Goal: Task Accomplishment & Management: Manage account settings

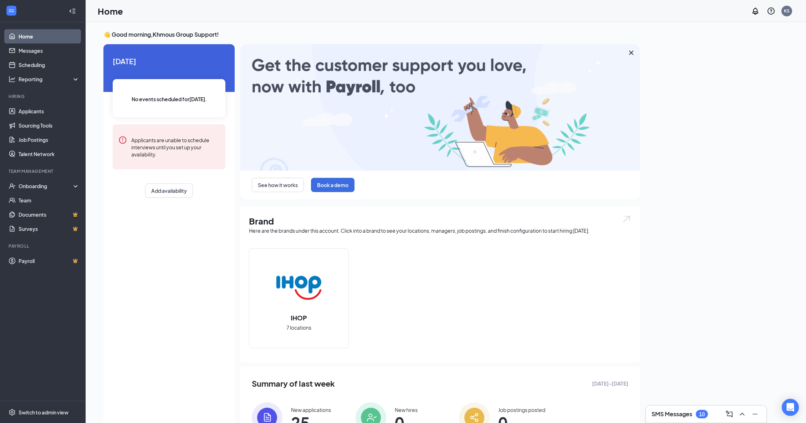
scroll to position [2, 0]
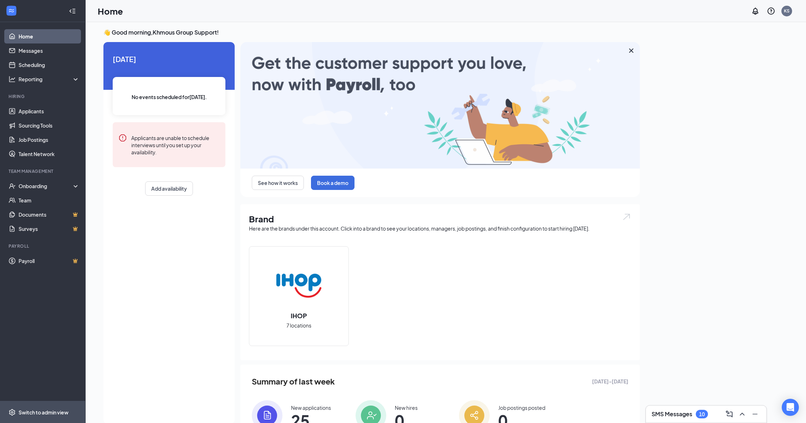
click at [57, 412] on div "Switch to admin view" at bounding box center [44, 412] width 50 height 7
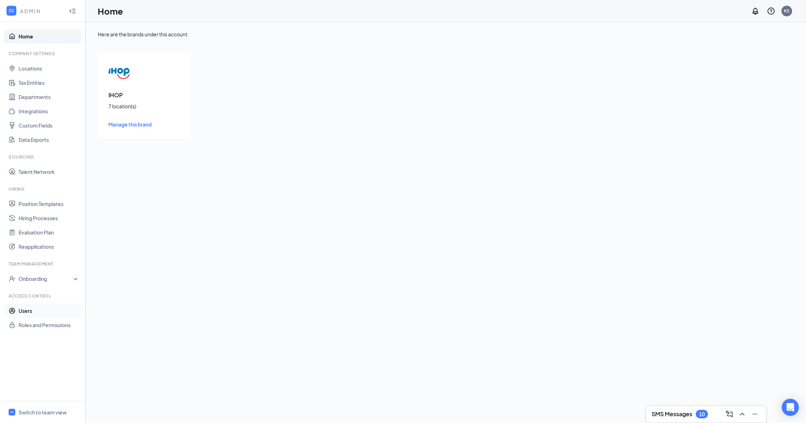
click at [24, 313] on link "Users" at bounding box center [49, 311] width 61 height 14
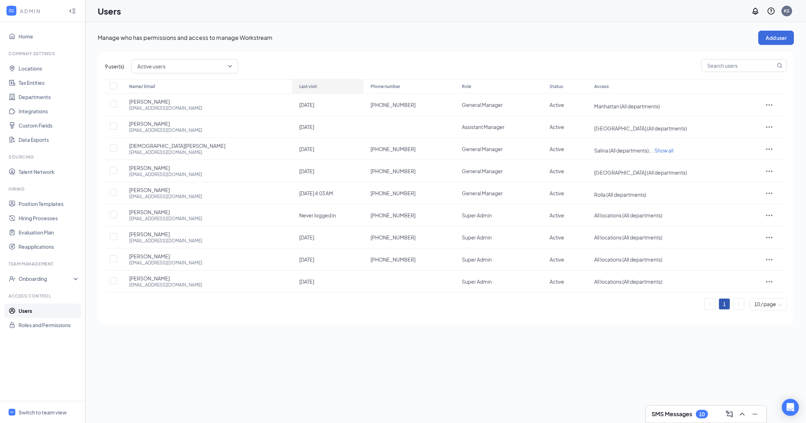
click at [317, 85] on icon "ArrowDown" at bounding box center [321, 86] width 9 height 9
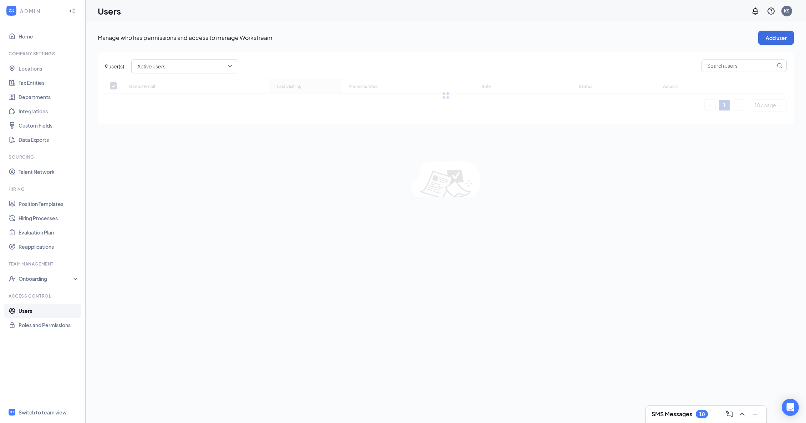
checkbox input "false"
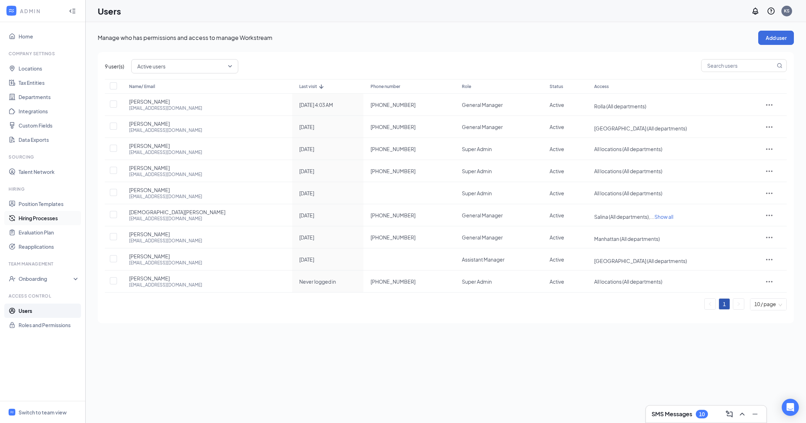
click at [52, 222] on link "Hiring Processes" at bounding box center [49, 218] width 61 height 14
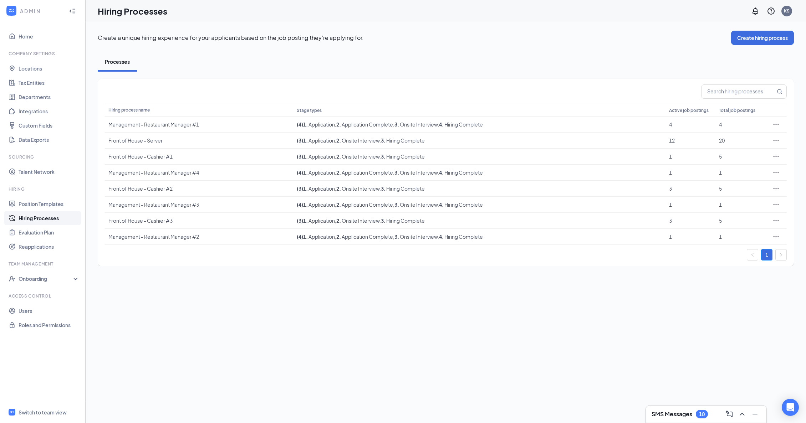
click at [673, 417] on h3 "SMS Messages" at bounding box center [671, 414] width 41 height 8
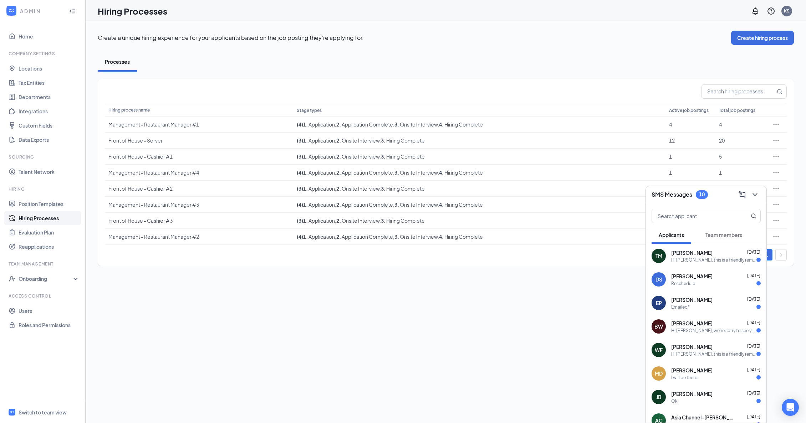
click at [214, 291] on div "Create a unique hiring experience for your applicants based on the job posting …" at bounding box center [446, 222] width 720 height 401
click at [42, 203] on link "Position Templates" at bounding box center [49, 204] width 61 height 14
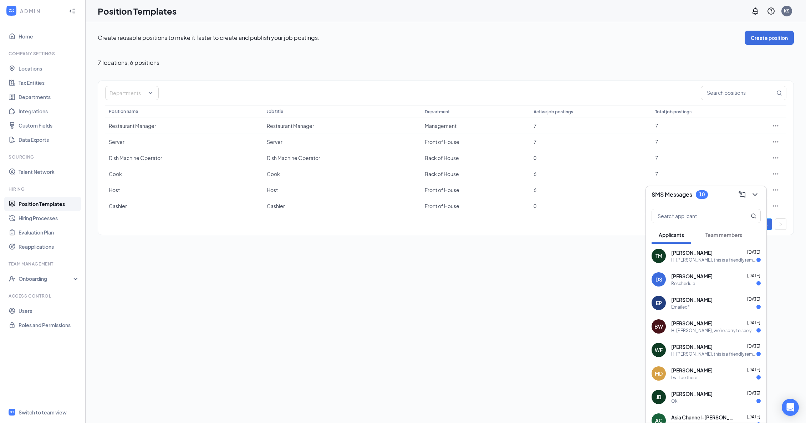
click at [715, 195] on div "SMS Messages 10" at bounding box center [705, 194] width 109 height 11
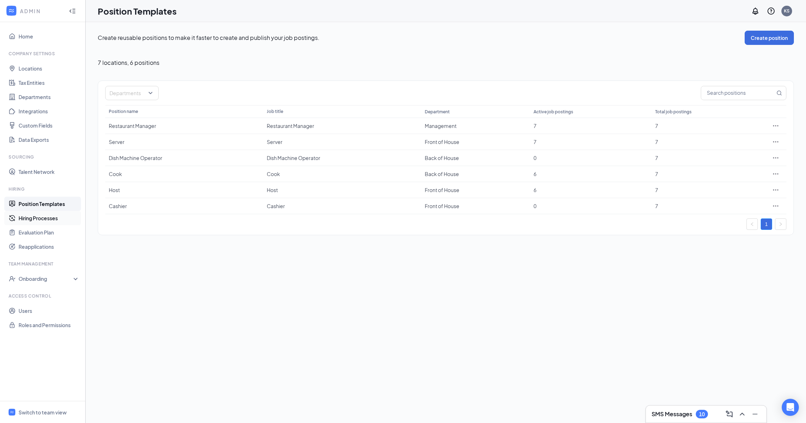
click at [47, 215] on link "Hiring Processes" at bounding box center [49, 218] width 61 height 14
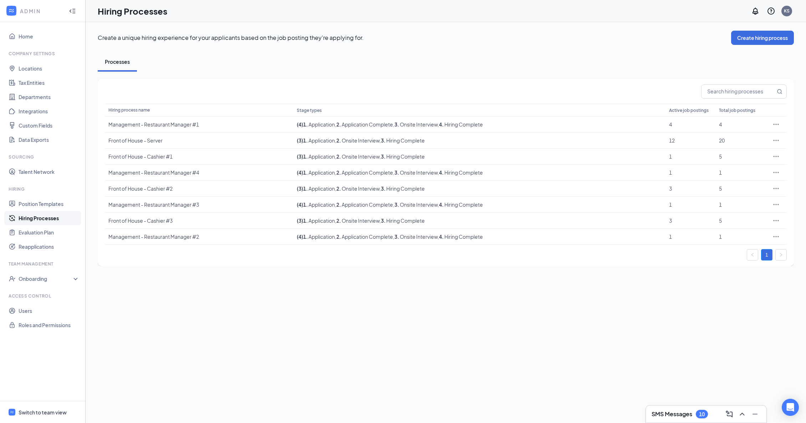
drag, startPoint x: 26, startPoint y: 411, endPoint x: 29, endPoint y: 413, distance: 3.9
click at [26, 411] on div "Switch to team view" at bounding box center [43, 412] width 48 height 7
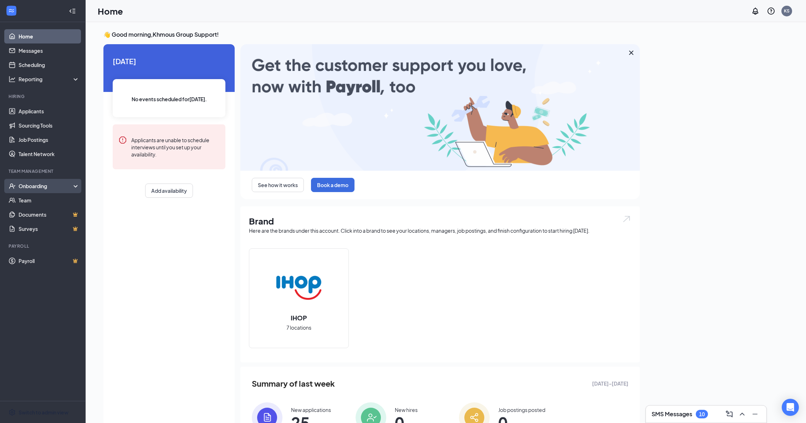
click at [44, 187] on div "Onboarding" at bounding box center [46, 186] width 55 height 7
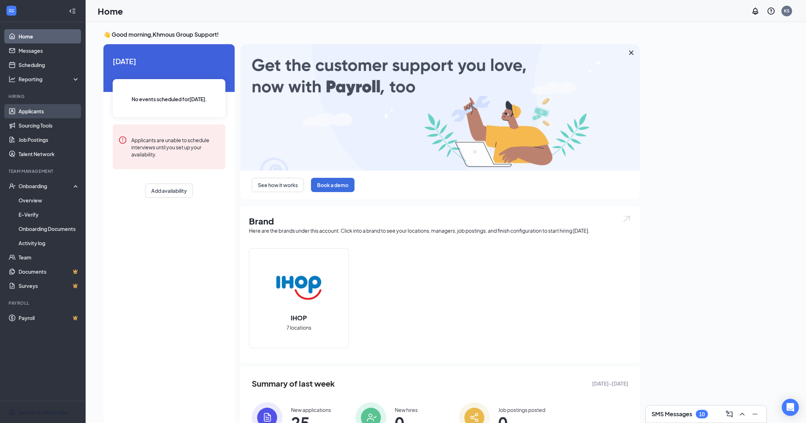
click at [34, 110] on link "Applicants" at bounding box center [49, 111] width 61 height 14
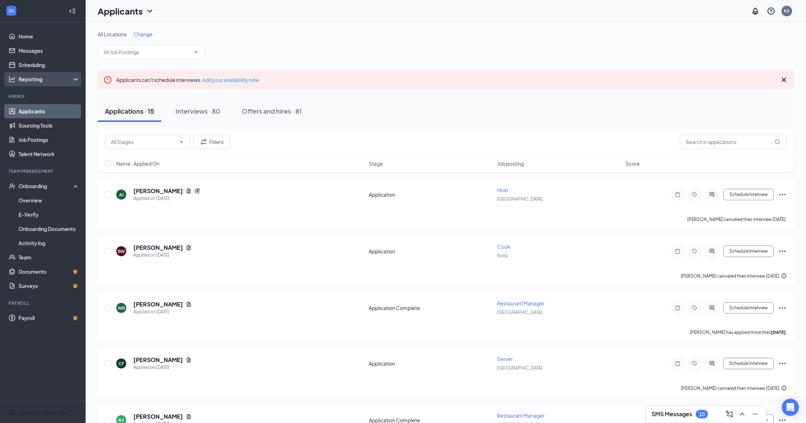
click at [35, 84] on div "Reporting" at bounding box center [43, 79] width 86 height 14
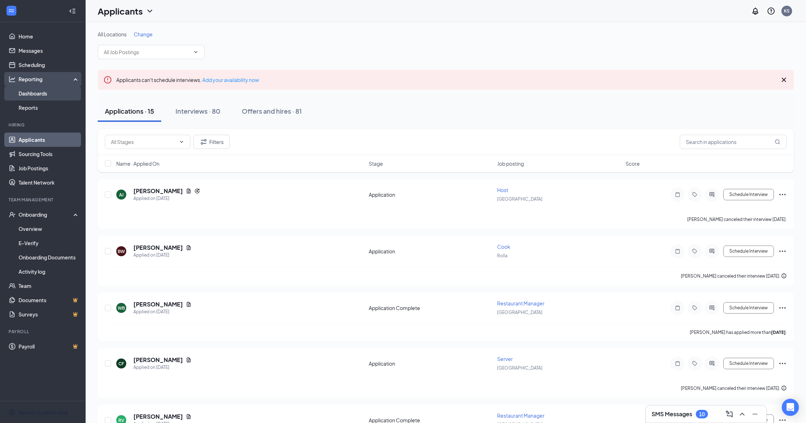
click at [34, 92] on link "Dashboards" at bounding box center [49, 93] width 61 height 14
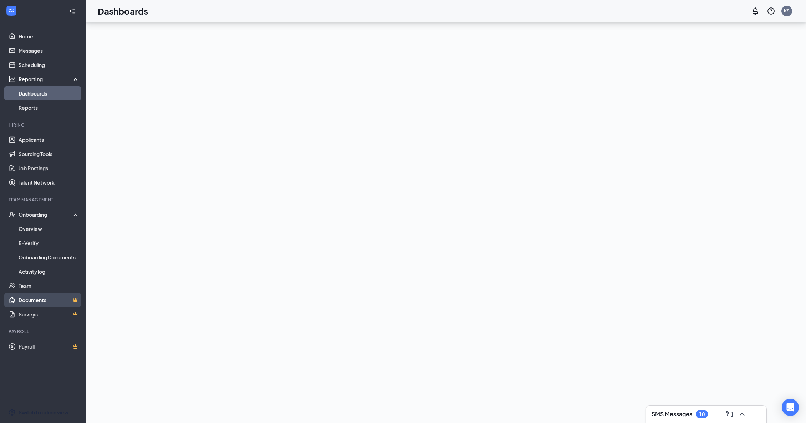
scroll to position [69, 0]
click at [35, 415] on div "Switch to admin view" at bounding box center [44, 412] width 50 height 7
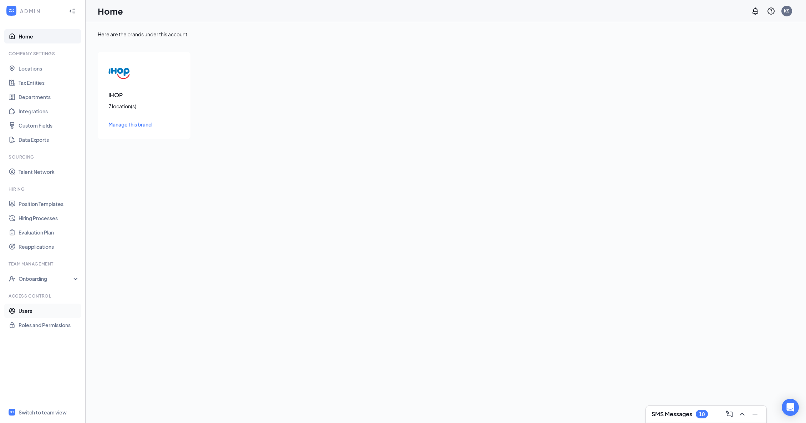
click at [29, 310] on link "Users" at bounding box center [49, 311] width 61 height 14
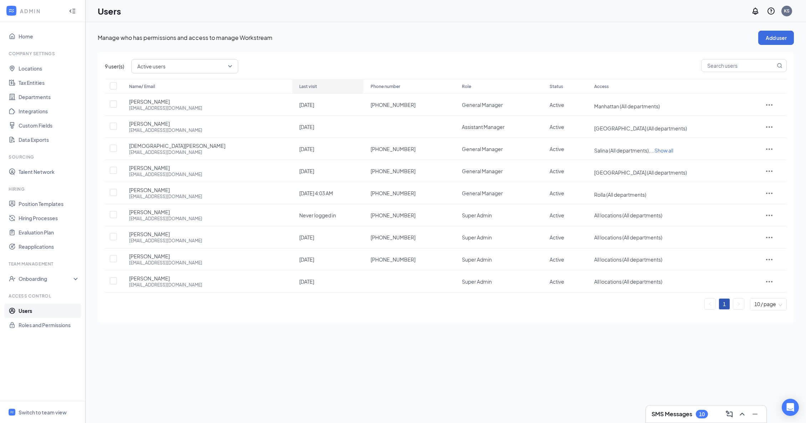
click at [299, 86] on div "Last visit" at bounding box center [327, 86] width 57 height 9
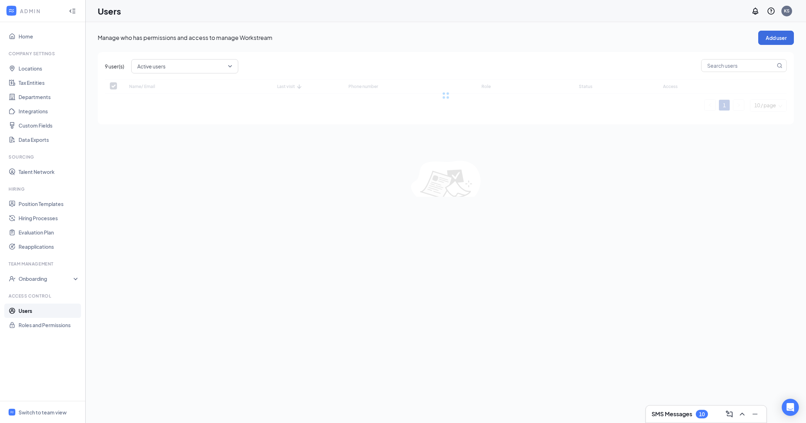
checkbox input "false"
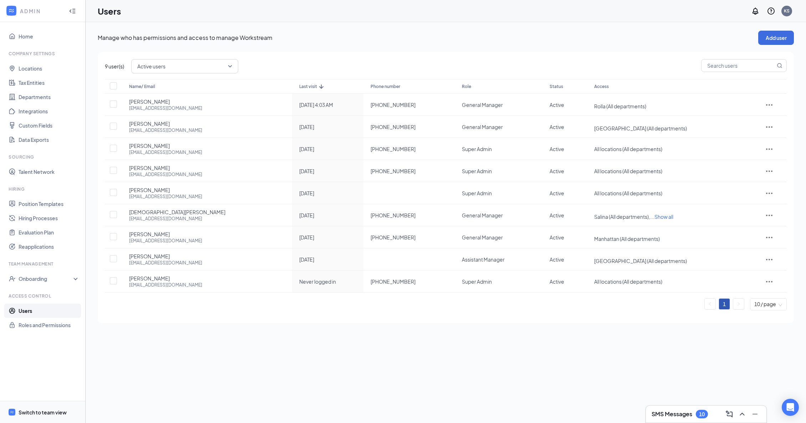
click at [52, 417] on span "Switch to team view" at bounding box center [49, 412] width 61 height 22
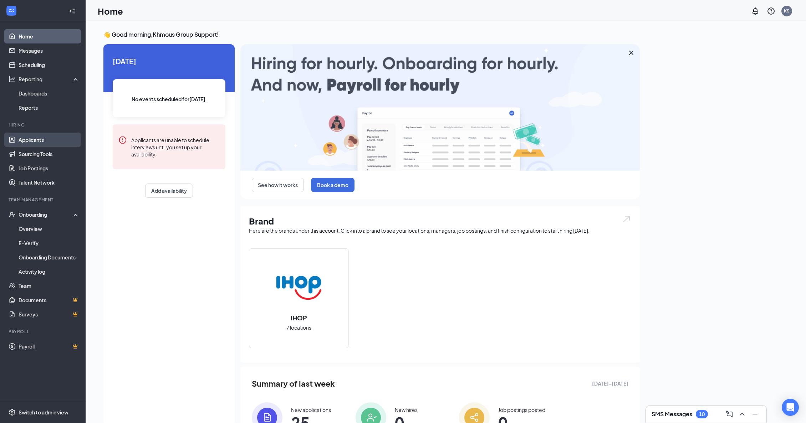
click at [29, 138] on link "Applicants" at bounding box center [49, 140] width 61 height 14
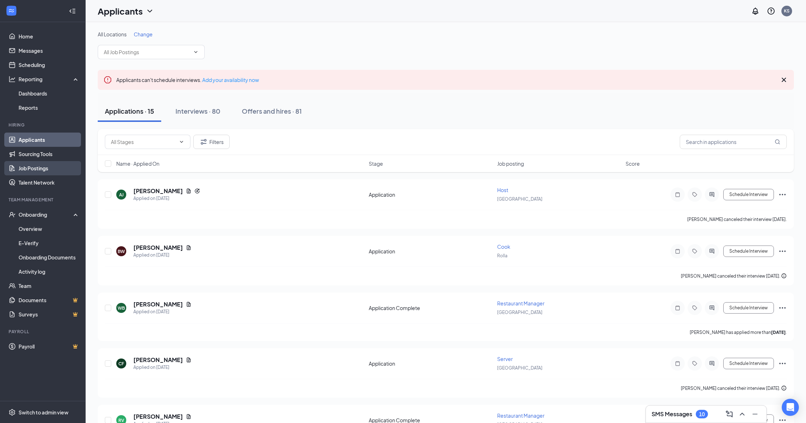
click at [49, 169] on link "Job Postings" at bounding box center [49, 168] width 61 height 14
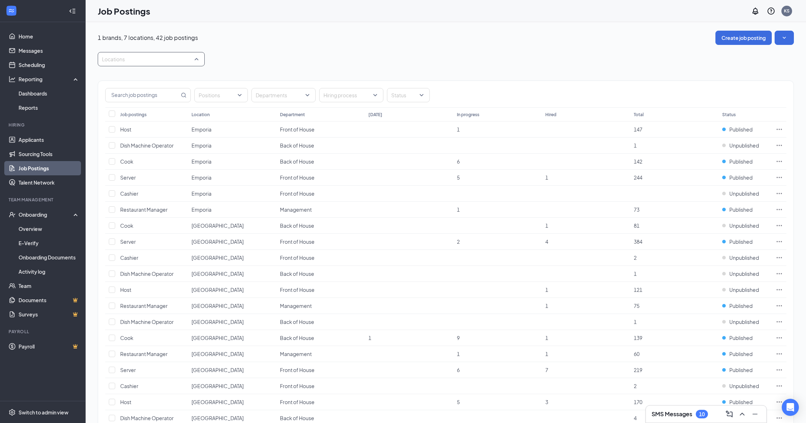
click at [188, 57] on div at bounding box center [147, 58] width 96 height 11
click at [110, 128] on div "Jefferson City" at bounding box center [151, 128] width 96 height 8
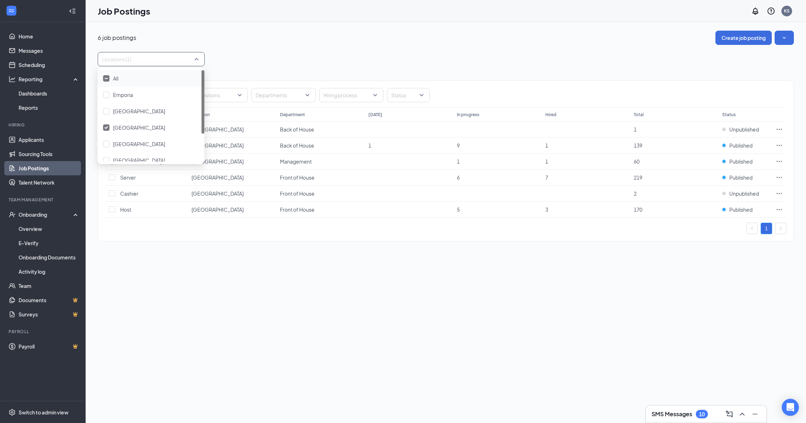
click at [104, 80] on div at bounding box center [106, 78] width 6 height 6
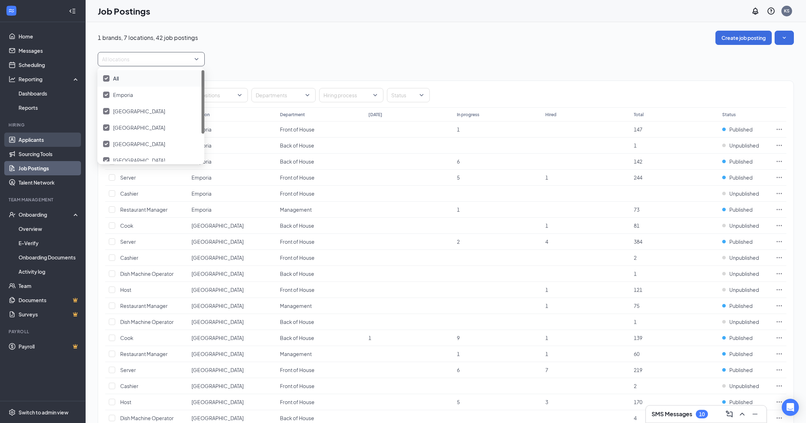
click at [43, 143] on link "Applicants" at bounding box center [49, 140] width 61 height 14
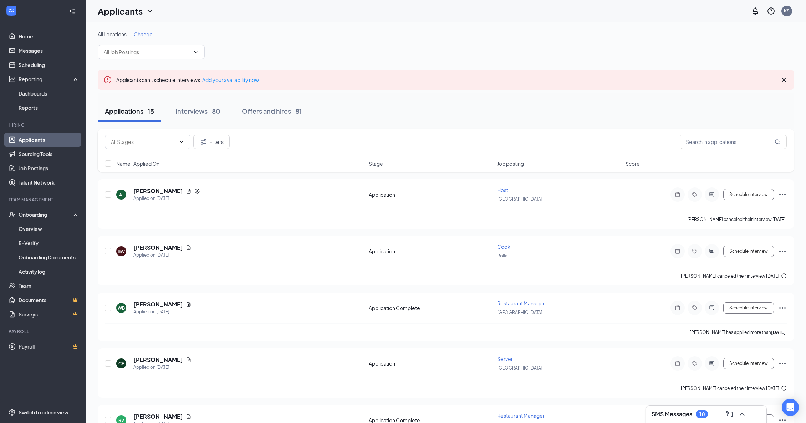
click at [149, 33] on span "Change" at bounding box center [143, 34] width 19 height 6
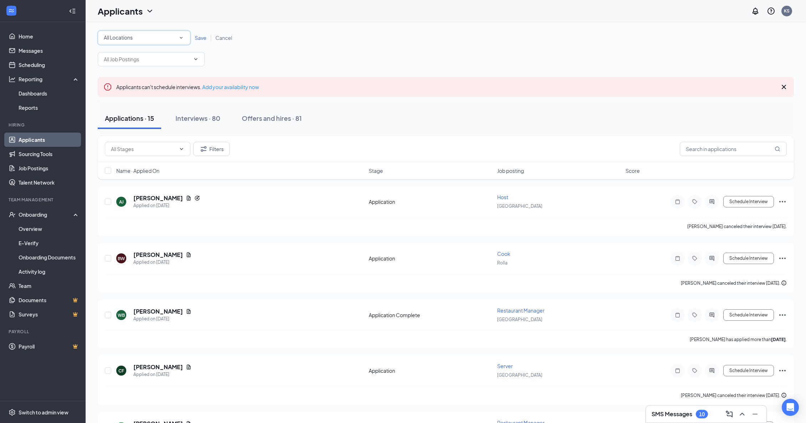
click at [151, 37] on div "All Locations" at bounding box center [144, 38] width 81 height 9
click at [116, 107] on span "Jefferson City" at bounding box center [129, 109] width 52 height 6
click at [201, 40] on span "Save" at bounding box center [201, 38] width 12 height 6
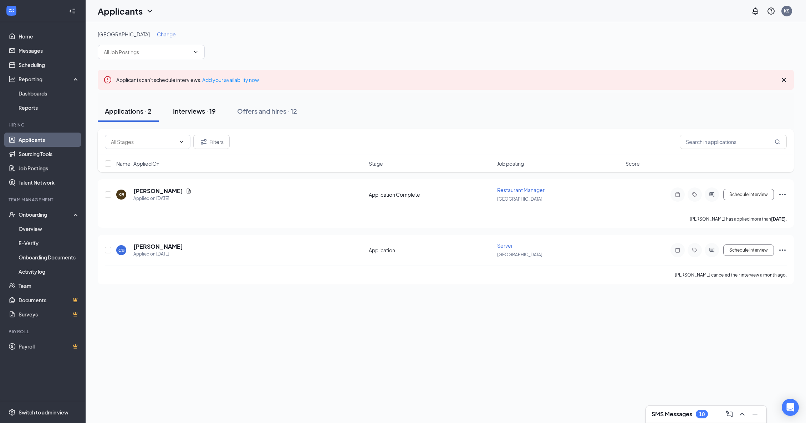
click at [185, 115] on div "Interviews · 19" at bounding box center [194, 111] width 43 height 9
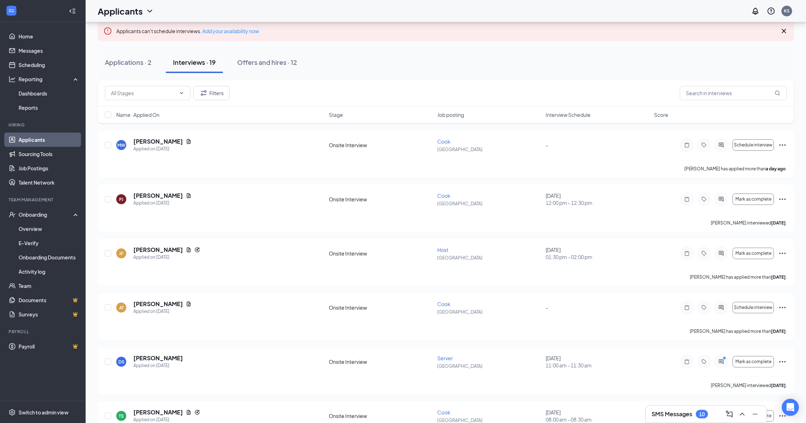
scroll to position [42, 0]
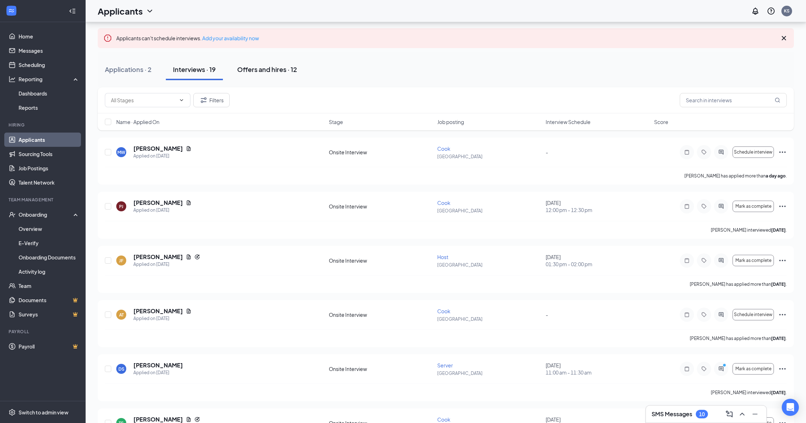
click at [265, 70] on div "Offers and hires · 12" at bounding box center [267, 69] width 60 height 9
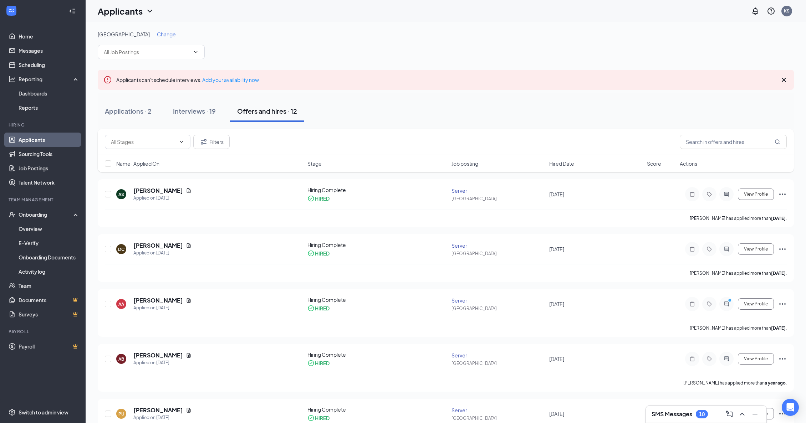
click at [157, 35] on span "Change" at bounding box center [166, 34] width 19 height 6
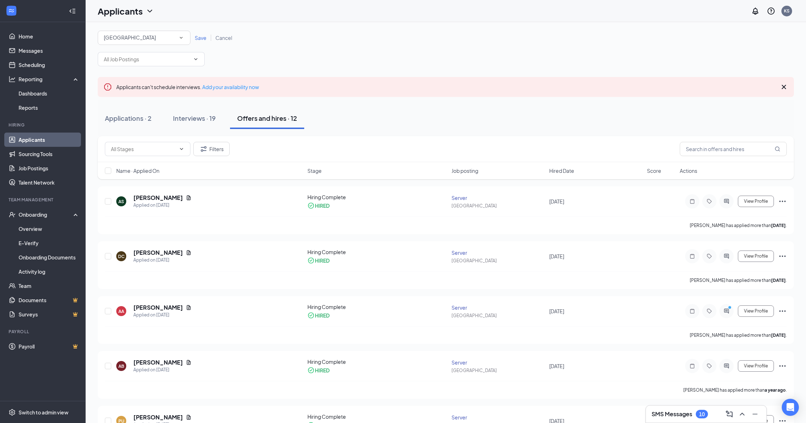
click at [147, 38] on div "Jefferson City" at bounding box center [144, 38] width 81 height 9
click at [135, 50] on li "All Locations" at bounding box center [143, 57] width 93 height 17
click at [194, 41] on div "Save Cancel" at bounding box center [213, 37] width 46 height 7
click at [199, 41] on span "Save" at bounding box center [201, 38] width 12 height 6
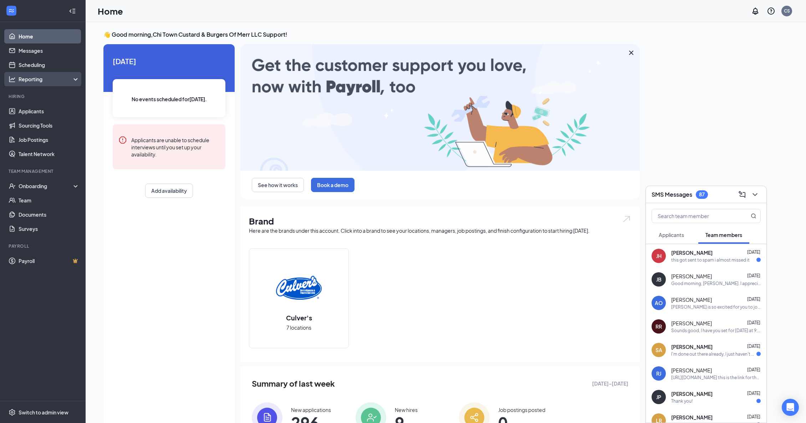
click at [56, 76] on div "Reporting" at bounding box center [49, 79] width 61 height 7
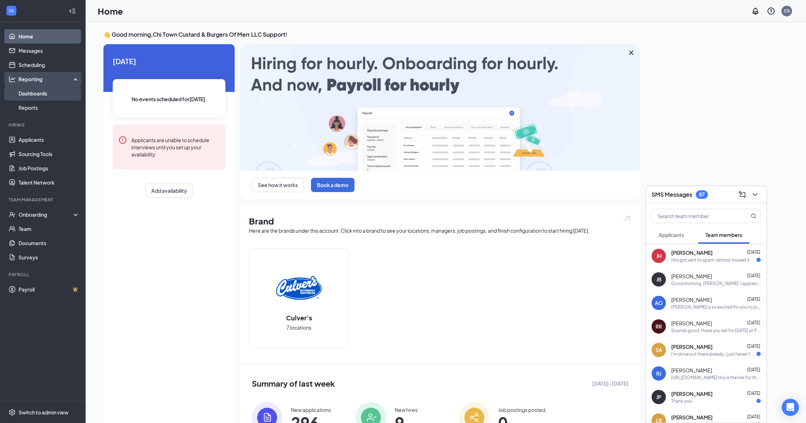
click at [40, 98] on link "Dashboards" at bounding box center [49, 93] width 61 height 14
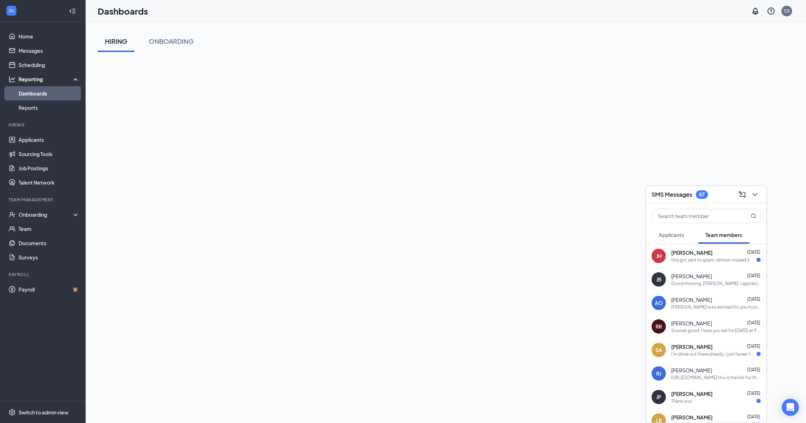
click at [714, 192] on div "SMS Messages 87" at bounding box center [705, 194] width 109 height 11
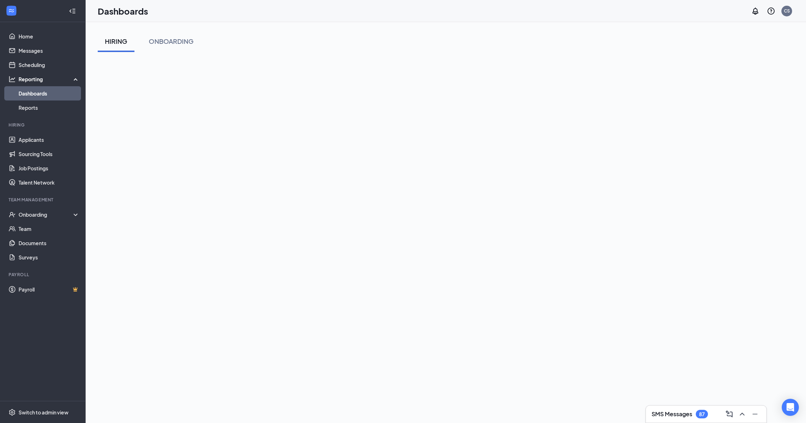
click at [250, 56] on div "HIRING ONBOARDING" at bounding box center [446, 257] width 696 height 453
click at [57, 415] on div "Switch to admin view" at bounding box center [44, 412] width 50 height 7
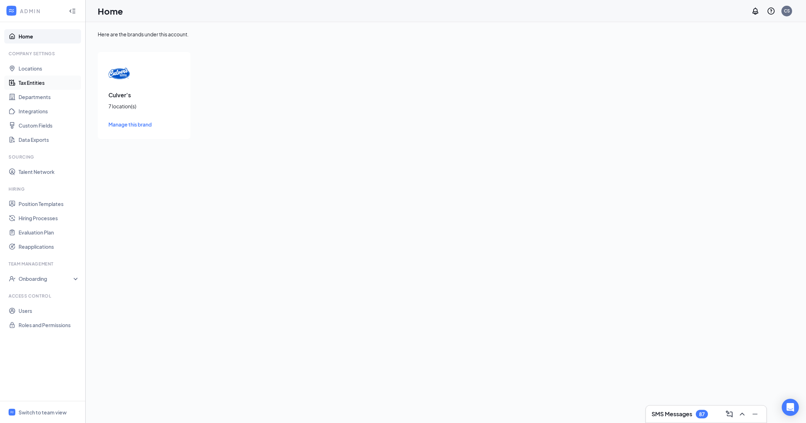
click at [42, 79] on link "Tax Entities" at bounding box center [49, 83] width 61 height 14
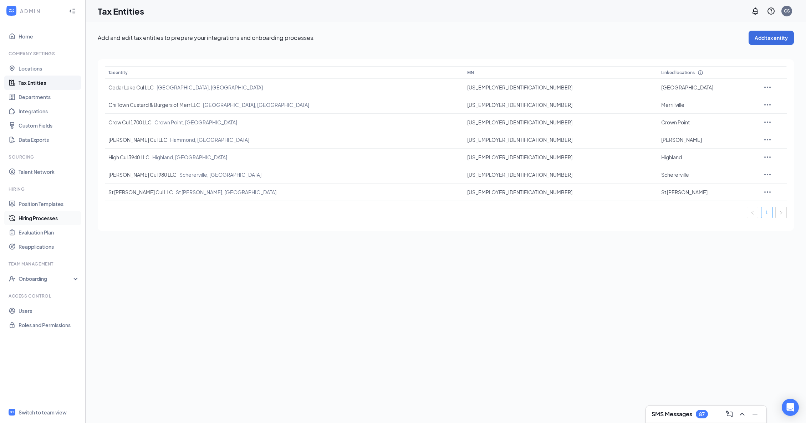
click at [39, 221] on link "Hiring Processes" at bounding box center [49, 218] width 61 height 14
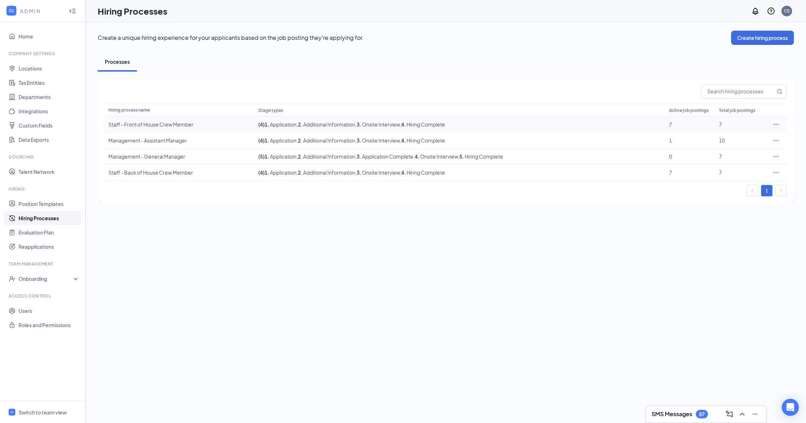
click at [149, 126] on div "Staff - Front of House Crew Member" at bounding box center [179, 124] width 143 height 7
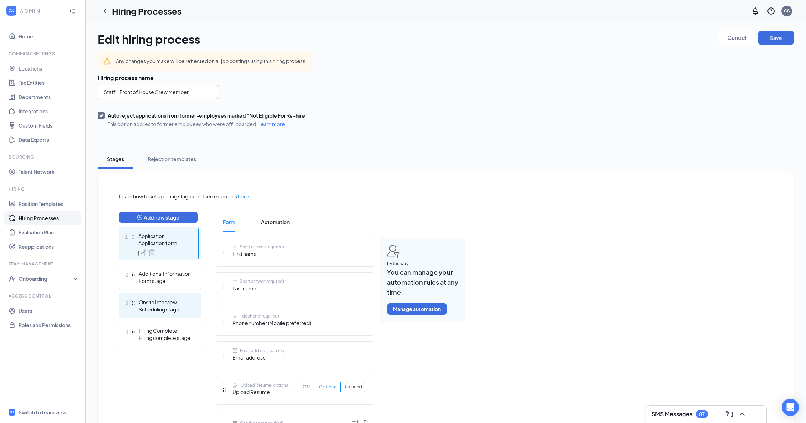
click at [171, 306] on div "Scheduling stage" at bounding box center [165, 309] width 52 height 7
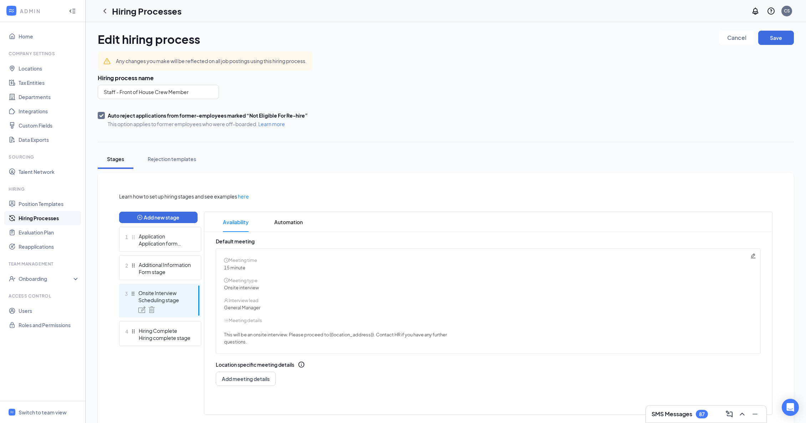
click at [32, 220] on link "Hiring Processes" at bounding box center [49, 218] width 61 height 14
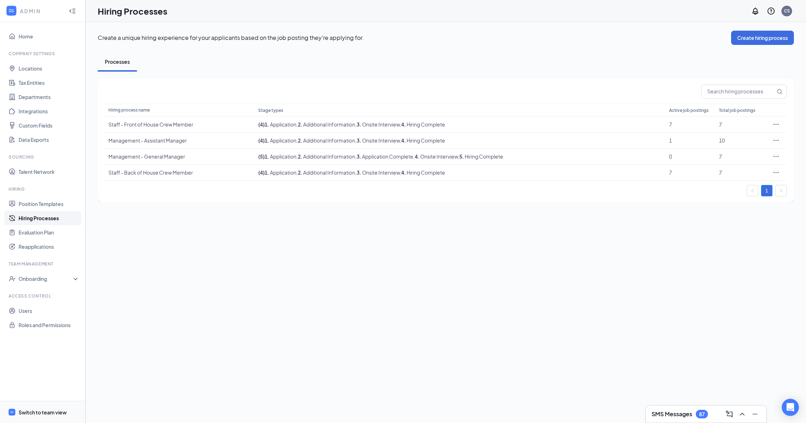
click at [57, 413] on div "Switch to team view" at bounding box center [43, 412] width 48 height 7
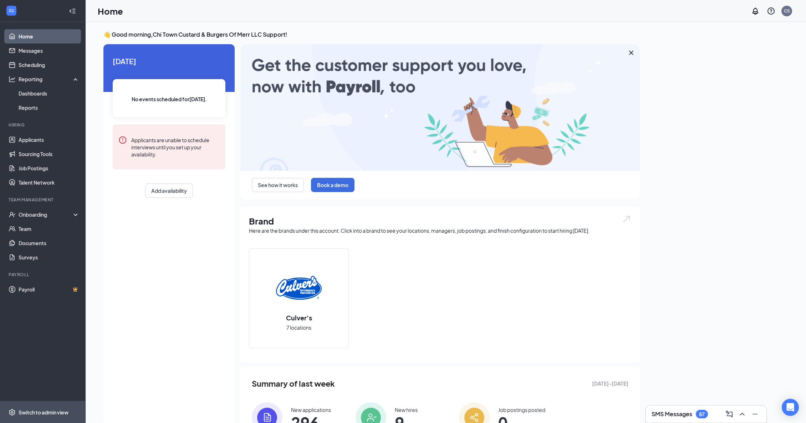
click at [27, 416] on span "Switch to admin view" at bounding box center [49, 412] width 61 height 22
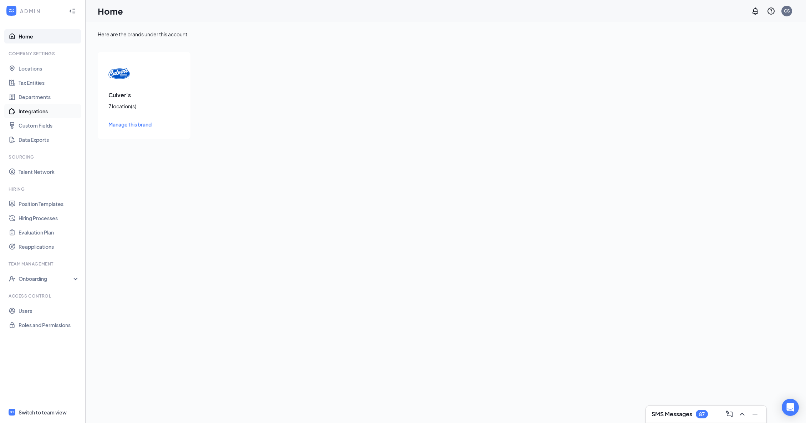
click at [41, 112] on link "Integrations" at bounding box center [49, 111] width 61 height 14
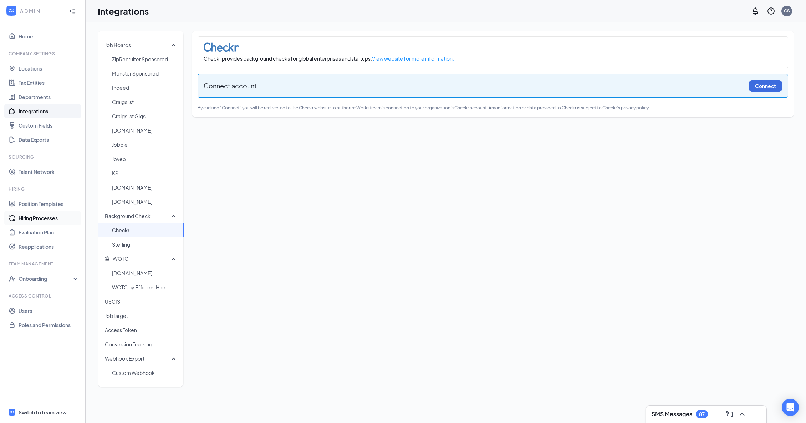
click at [53, 219] on link "Hiring Processes" at bounding box center [49, 218] width 61 height 14
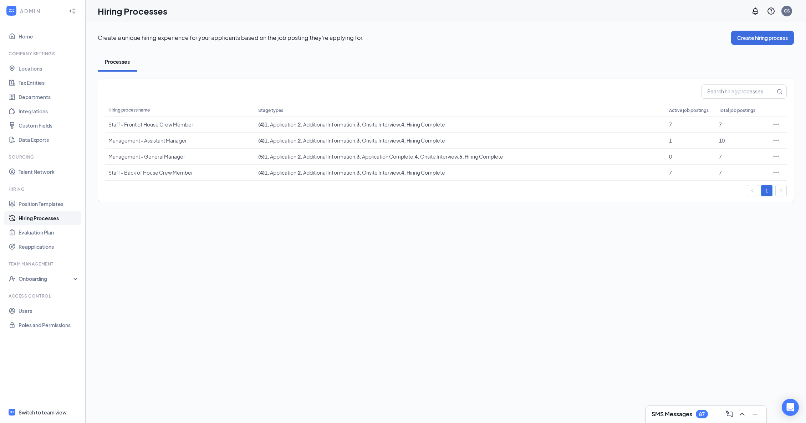
click at [53, 219] on link "Hiring Processes" at bounding box center [49, 218] width 61 height 14
click at [28, 411] on div "Switch to team view" at bounding box center [43, 412] width 48 height 7
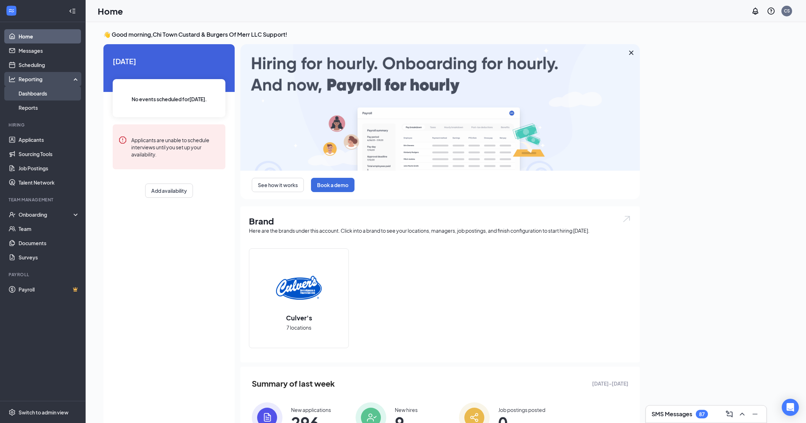
click at [46, 90] on link "Dashboards" at bounding box center [49, 93] width 61 height 14
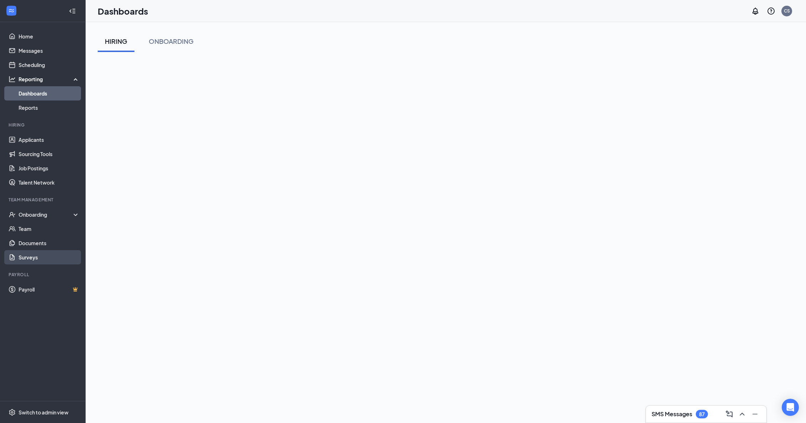
click at [40, 260] on link "Surveys" at bounding box center [49, 257] width 61 height 14
